Goal: Task Accomplishment & Management: Manage account settings

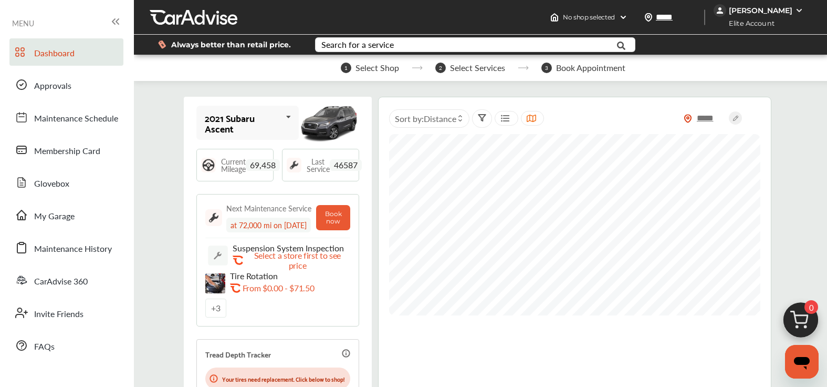
click at [758, 10] on div "[PERSON_NAME]" at bounding box center [761, 10] width 64 height 9
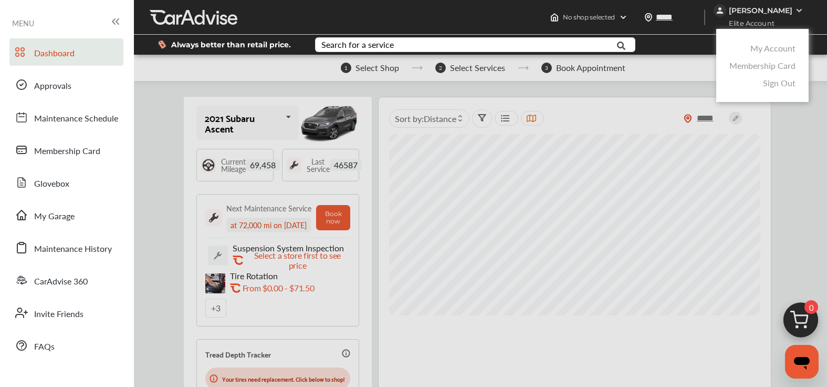
click at [757, 53] on link "My Account" at bounding box center [772, 48] width 45 height 12
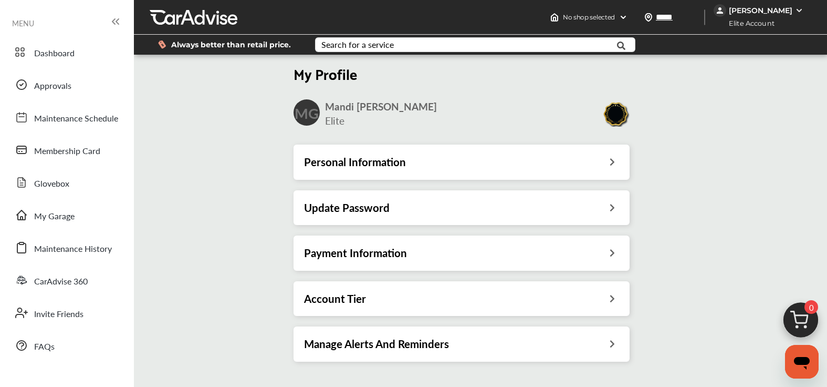
click at [562, 295] on div "Account Tier" at bounding box center [461, 298] width 315 height 14
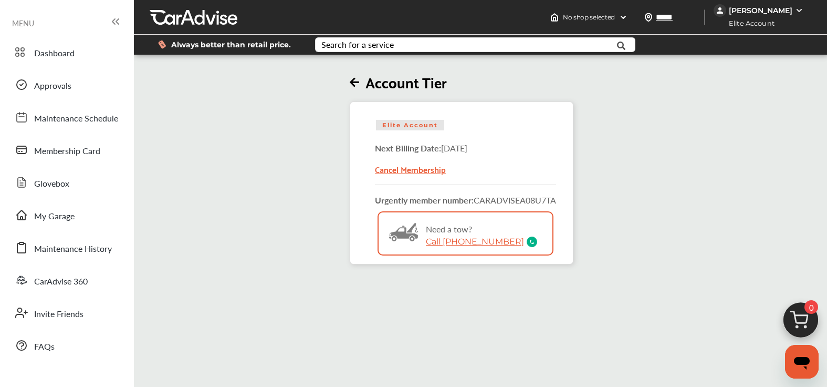
click at [359, 68] on div "Account Tier" at bounding box center [462, 79] width 224 height 24
click at [357, 77] on icon at bounding box center [354, 82] width 9 height 11
